Goal: Task Accomplishment & Management: Manage account settings

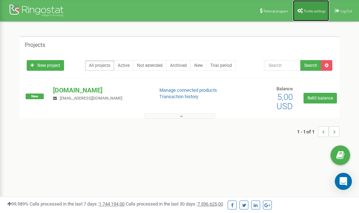
click at [308, 10] on span "Profile settings" at bounding box center [315, 11] width 22 height 4
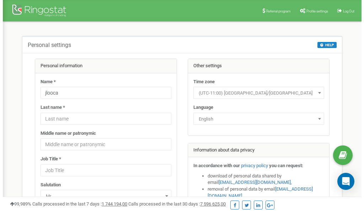
scroll to position [36, 0]
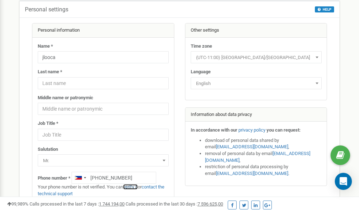
click at [133, 187] on link "verify it" at bounding box center [130, 186] width 15 height 5
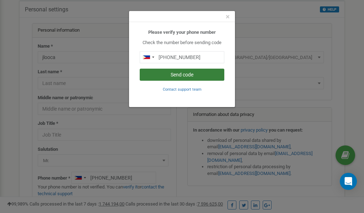
click at [176, 74] on button "Send code" at bounding box center [182, 75] width 85 height 12
